Goal: Task Accomplishment & Management: Manage account settings

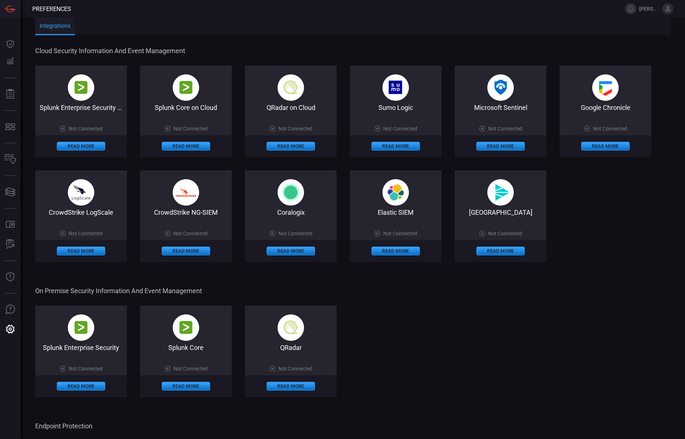
click at [667, 12] on icon at bounding box center [667, 8] width 7 height 7
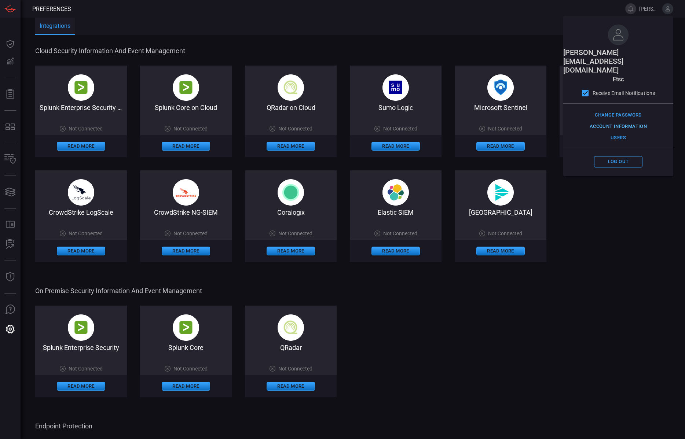
click at [643, 121] on button "Account Information" at bounding box center [617, 126] width 61 height 11
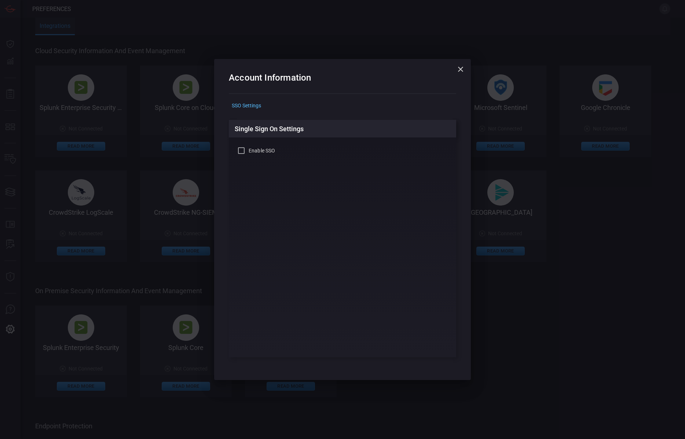
click at [458, 9] on div "Account Information SSO Settings Single Sign On Settings Enable SSO" at bounding box center [342, 219] width 685 height 439
click at [460, 66] on icon "button" at bounding box center [460, 69] width 9 height 9
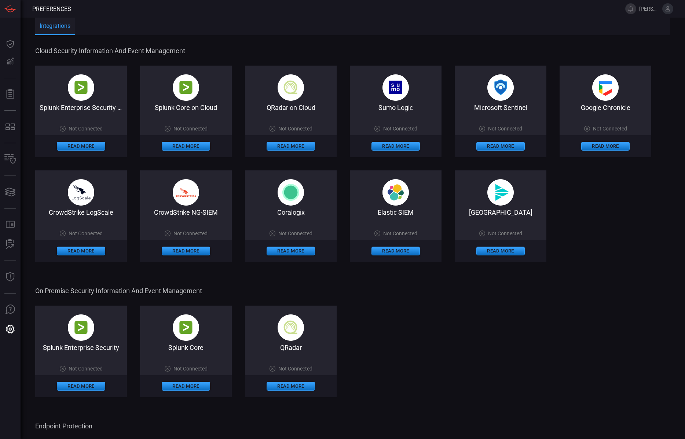
click at [667, 8] on icon at bounding box center [667, 8] width 5 height 5
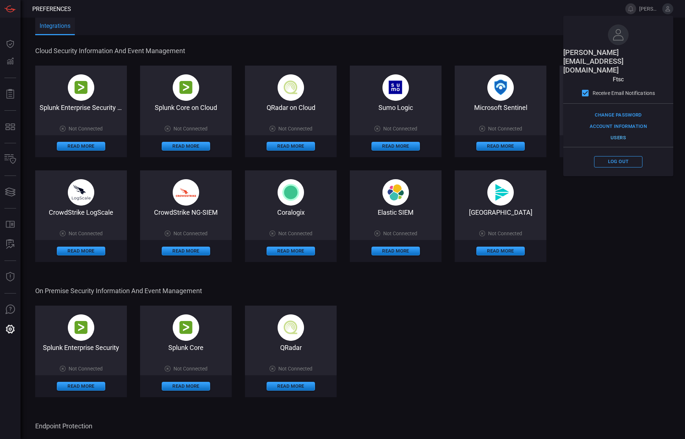
click at [621, 132] on button "Users" at bounding box center [618, 137] width 48 height 11
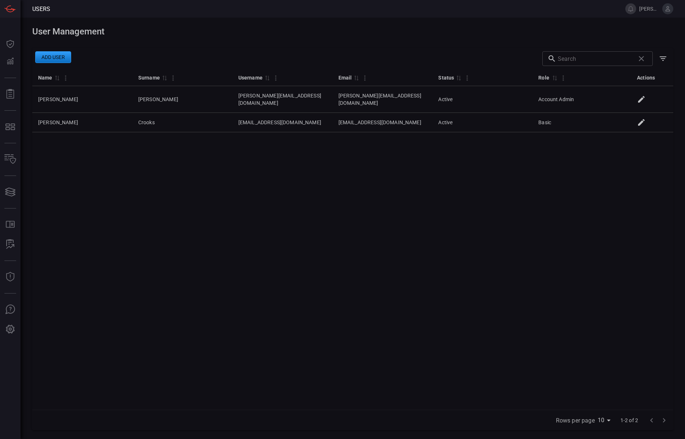
click at [175, 200] on div "Name 0 Surname 0 Username 0 Email 0 Status 0 Role 0 Actions John Owen jowen@fts…" at bounding box center [352, 239] width 641 height 341
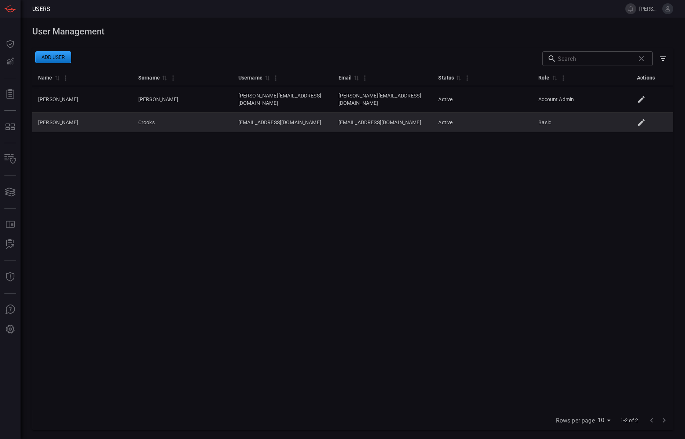
click at [644, 118] on icon at bounding box center [641, 122] width 9 height 9
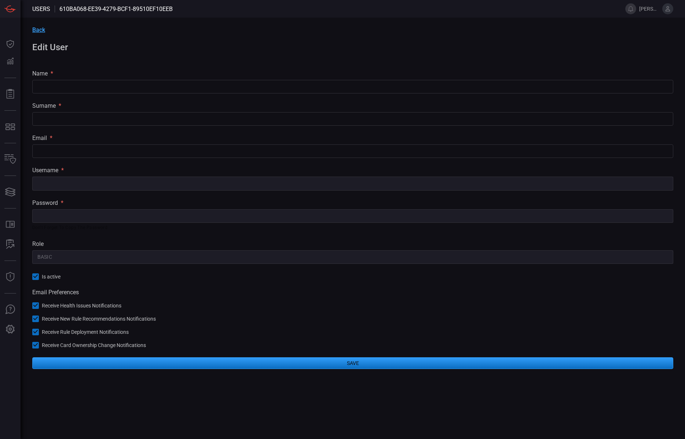
type input "Devlin"
type input "Crooks"
type input "dcrooks@ftsc.com"
type input "Basic"
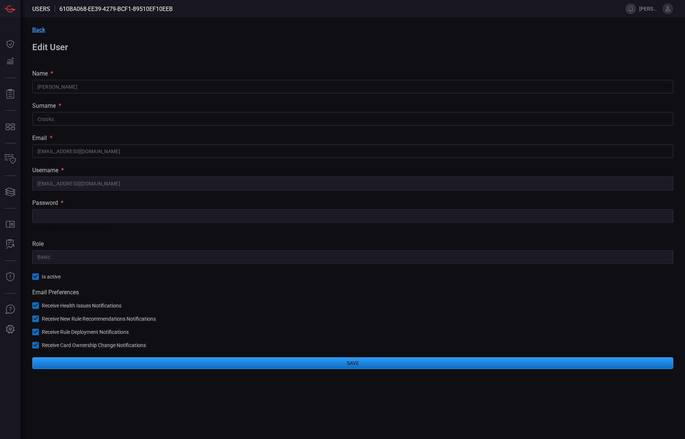
click at [45, 47] on h1 "Edit User" at bounding box center [352, 47] width 641 height 10
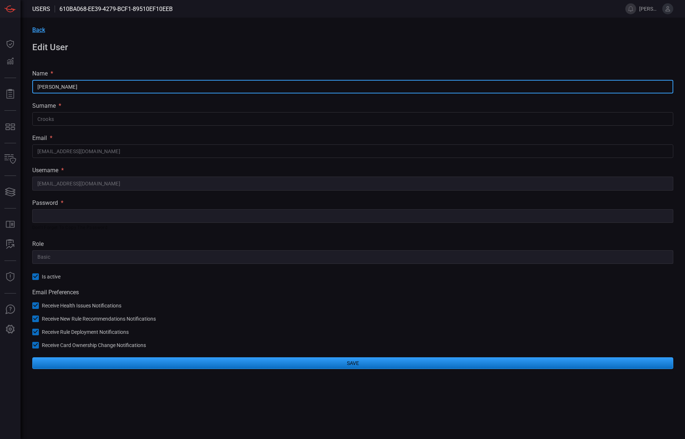
click at [49, 89] on input "Devlin" at bounding box center [352, 87] width 641 height 14
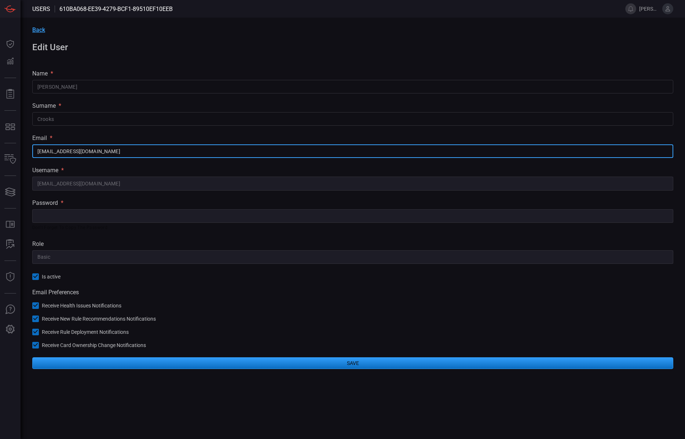
click at [58, 155] on input "dcrooks@ftsc.com" at bounding box center [352, 151] width 641 height 14
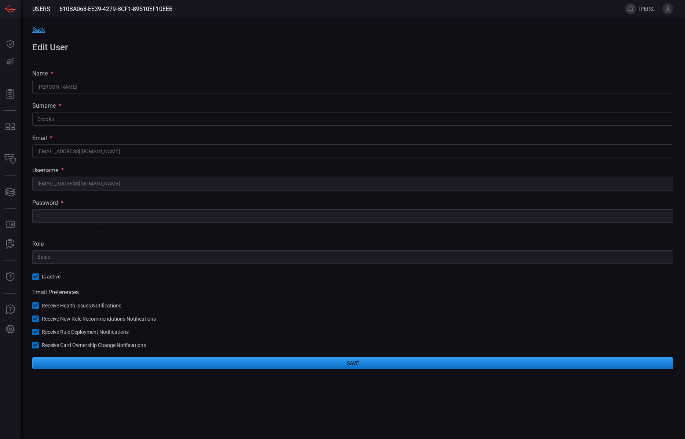
click at [52, 223] on div "​ Don't forget to copy the password" at bounding box center [352, 220] width 641 height 22
click at [34, 29] on span "Back" at bounding box center [38, 29] width 13 height 7
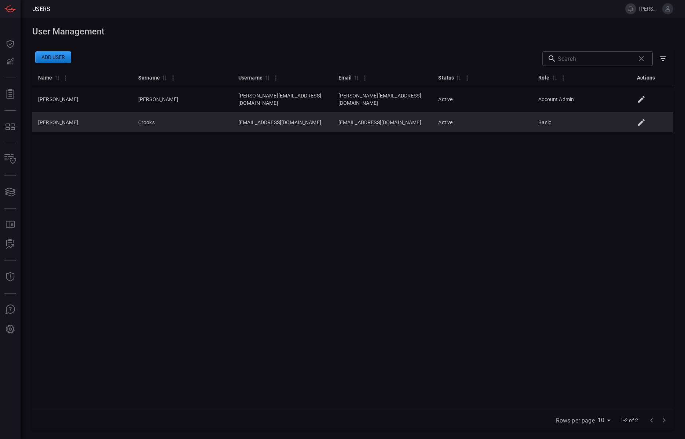
click at [164, 117] on td "Crooks" at bounding box center [182, 122] width 100 height 19
click at [640, 119] on icon at bounding box center [641, 122] width 7 height 7
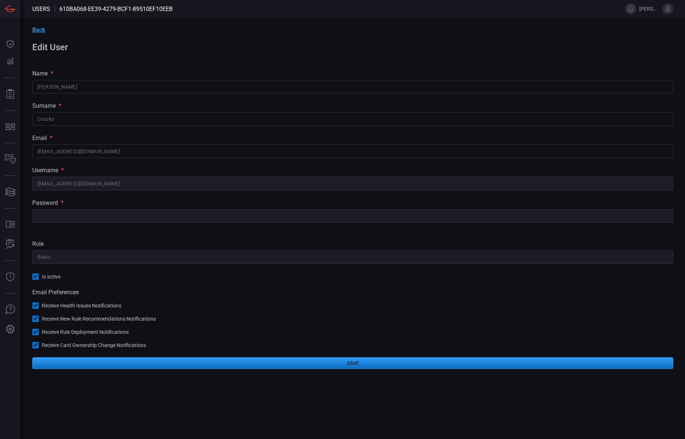
click at [70, 223] on div "​ Don't forget to copy the password" at bounding box center [352, 220] width 641 height 22
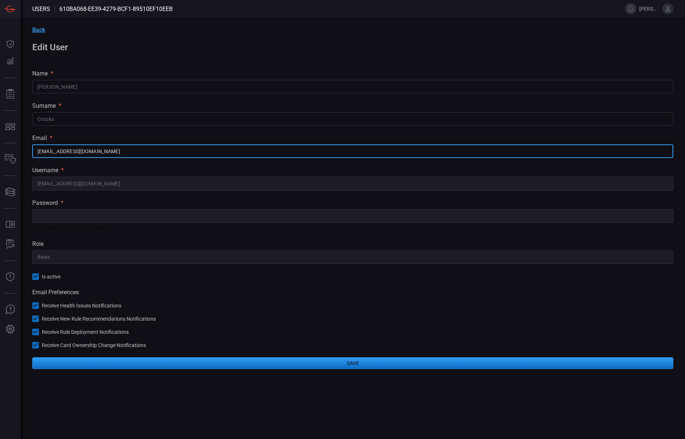
click at [52, 154] on input "dcrooks@ftsc.com" at bounding box center [352, 151] width 641 height 14
click at [49, 122] on input "Crooks" at bounding box center [352, 119] width 641 height 14
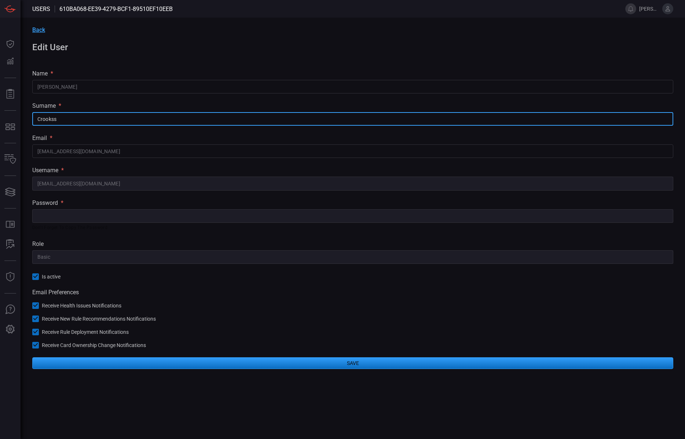
type input "Crooks"
click at [42, 279] on span "Is active" at bounding box center [51, 277] width 19 height 6
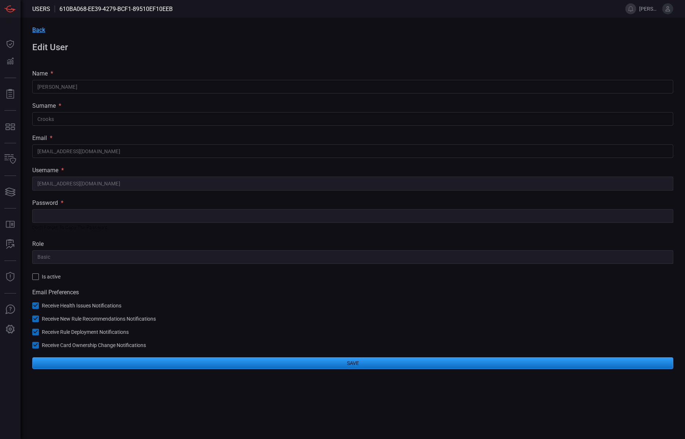
click at [340, 364] on button "Save" at bounding box center [352, 363] width 641 height 12
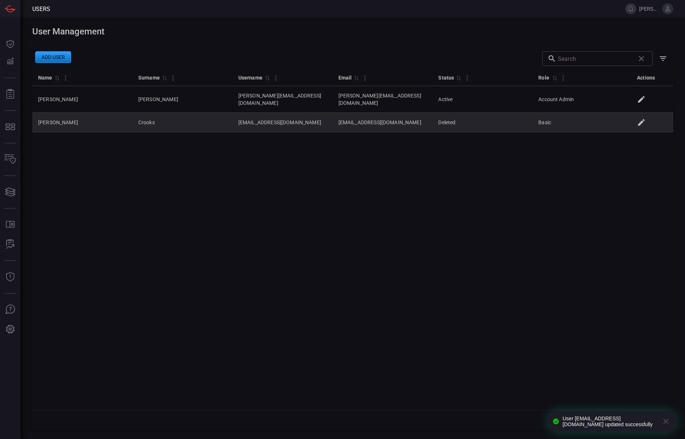
click at [43, 116] on td "Devlin" at bounding box center [82, 122] width 100 height 19
click at [534, 113] on td "Basic" at bounding box center [582, 122] width 100 height 19
click at [641, 119] on icon at bounding box center [641, 122] width 7 height 7
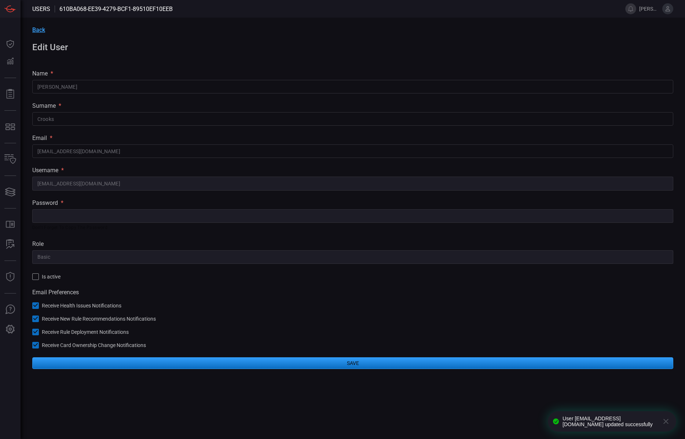
drag, startPoint x: 42, startPoint y: 280, endPoint x: 39, endPoint y: 277, distance: 4.7
click at [42, 280] on div "Back Edit User name * Devlin ​ surname * Crooks ​ email * dcrooks@ftsc.com ​ us…" at bounding box center [353, 198] width 664 height 360
click at [39, 276] on button "Is active" at bounding box center [46, 276] width 28 height 7
click at [204, 364] on button "Save" at bounding box center [352, 363] width 641 height 12
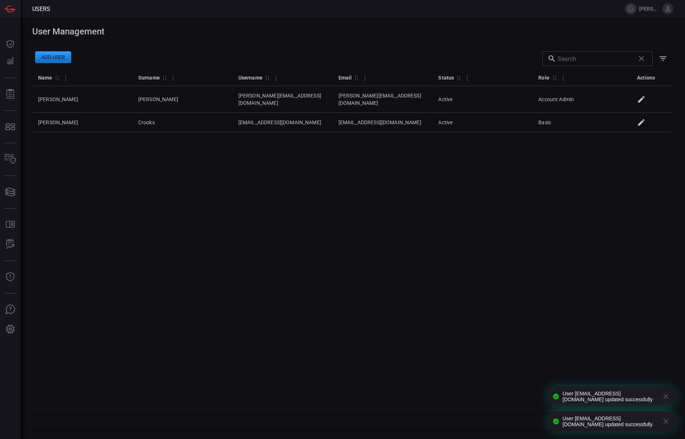
click at [203, 364] on div "Name 0 Surname 0 Username 0 Email 0 Status 0 Role 0 Actions John Owen jowen@fts…" at bounding box center [352, 239] width 641 height 341
click at [486, 235] on div "Name 0 Surname 0 Username 0 Email 0 Status 0 Role 0 Actions John Owen jowen@fts…" at bounding box center [352, 239] width 641 height 341
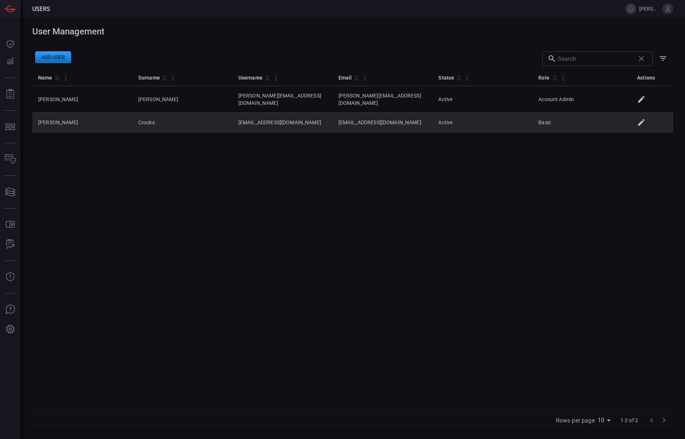
click at [635, 118] on td at bounding box center [652, 122] width 41 height 19
click at [638, 119] on icon at bounding box center [641, 122] width 7 height 7
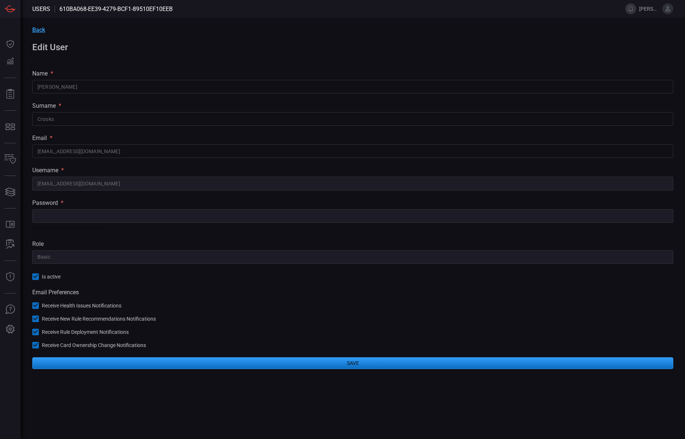
click at [42, 33] on span "Back" at bounding box center [38, 29] width 13 height 7
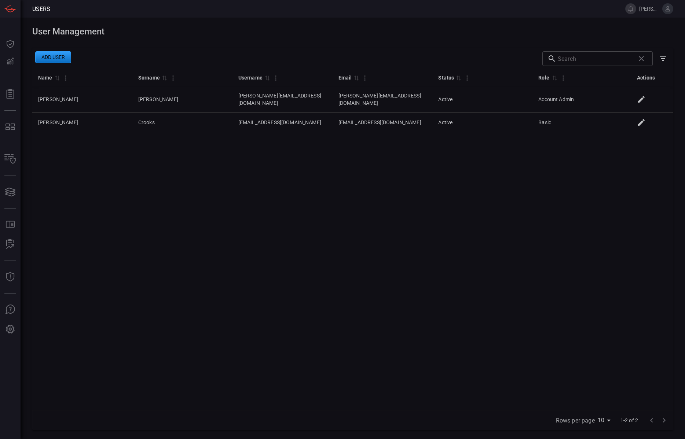
click at [643, 7] on span "[PERSON_NAME][EMAIL_ADDRESS][DOMAIN_NAME]" at bounding box center [649, 9] width 20 height 6
click at [630, 7] on button at bounding box center [630, 8] width 11 height 11
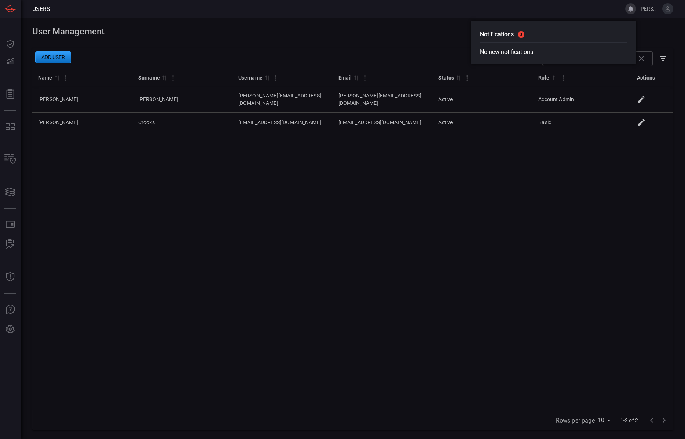
click at [524, 29] on div "Notifications 0 No new notifications" at bounding box center [553, 42] width 165 height 43
click at [676, 10] on span at bounding box center [679, 9] width 12 height 18
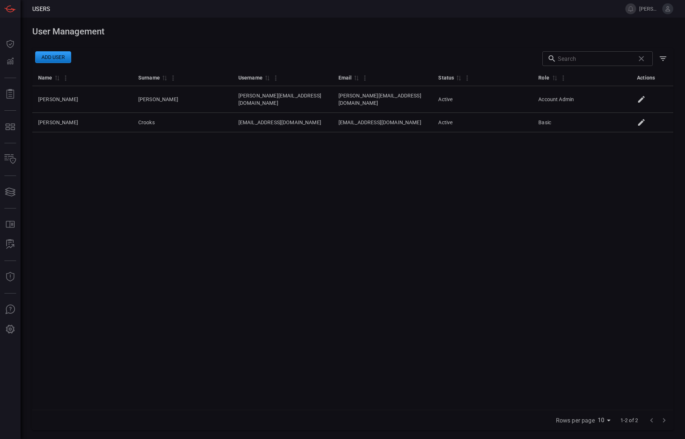
click at [672, 10] on button at bounding box center [667, 8] width 11 height 11
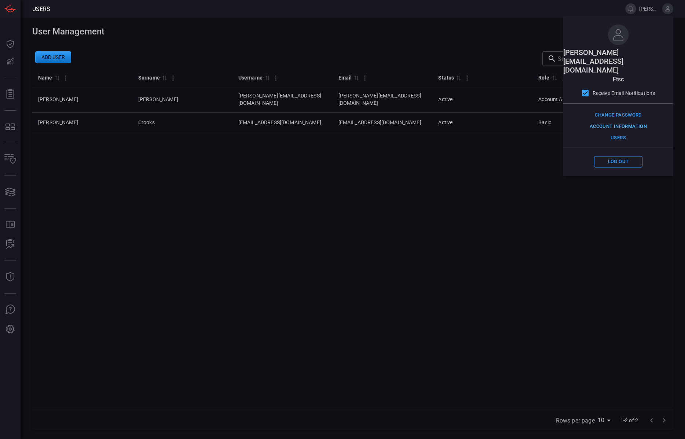
click at [628, 121] on button "Account Information" at bounding box center [617, 126] width 61 height 11
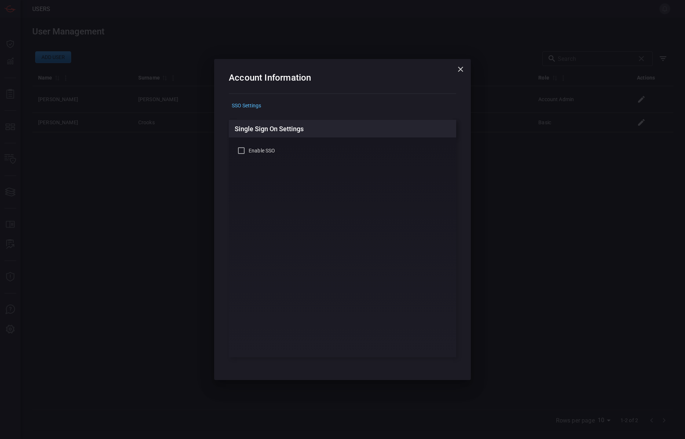
click at [460, 68] on icon "button" at bounding box center [460, 69] width 5 height 5
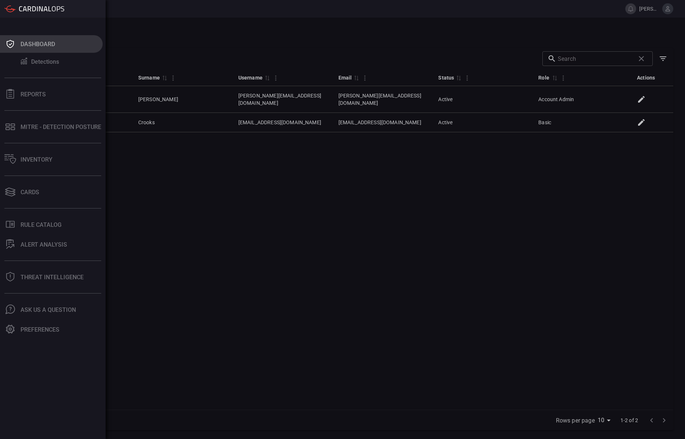
click at [12, 44] on icon at bounding box center [10, 44] width 12 height 10
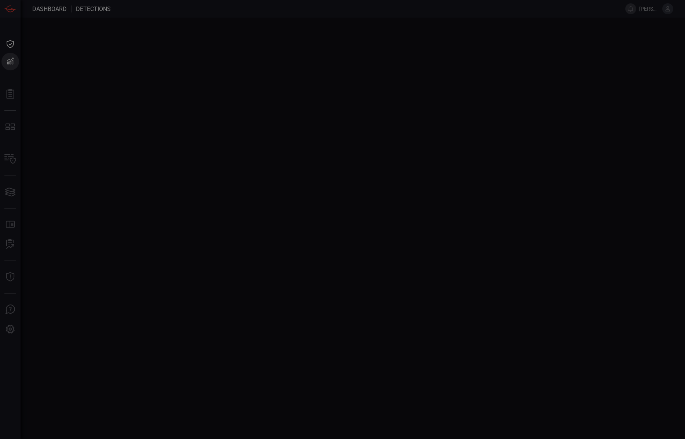
click at [361, 241] on div at bounding box center [342, 219] width 685 height 439
click at [493, 220] on div at bounding box center [342, 219] width 685 height 439
click at [48, 91] on div at bounding box center [342, 219] width 685 height 439
drag, startPoint x: 5, startPoint y: 118, endPoint x: 11, endPoint y: 92, distance: 26.9
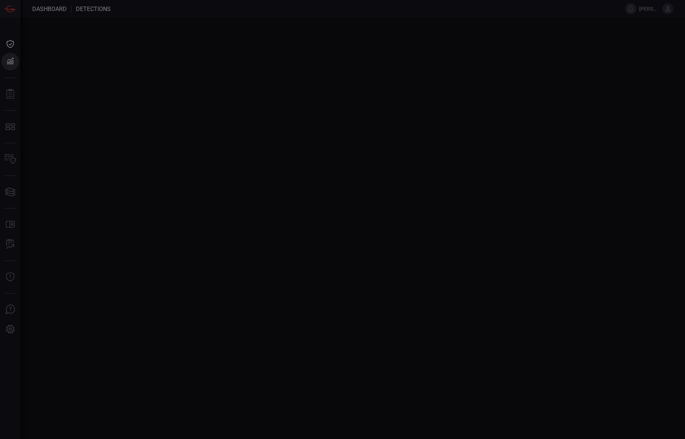
click at [4, 118] on div at bounding box center [342, 219] width 685 height 439
click at [11, 91] on div at bounding box center [342, 219] width 685 height 439
click at [14, 57] on div at bounding box center [342, 219] width 685 height 439
click at [13, 45] on div at bounding box center [342, 219] width 685 height 439
